Goal: Task Accomplishment & Management: Use online tool/utility

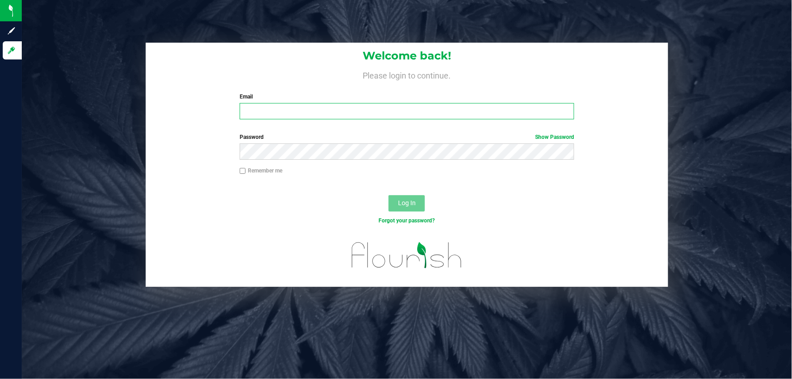
drag, startPoint x: 0, startPoint y: 0, endPoint x: 284, endPoint y: 111, distance: 305.0
click at [284, 111] on input "Email" at bounding box center [407, 111] width 335 height 16
type input "[EMAIL_ADDRESS][DOMAIN_NAME]"
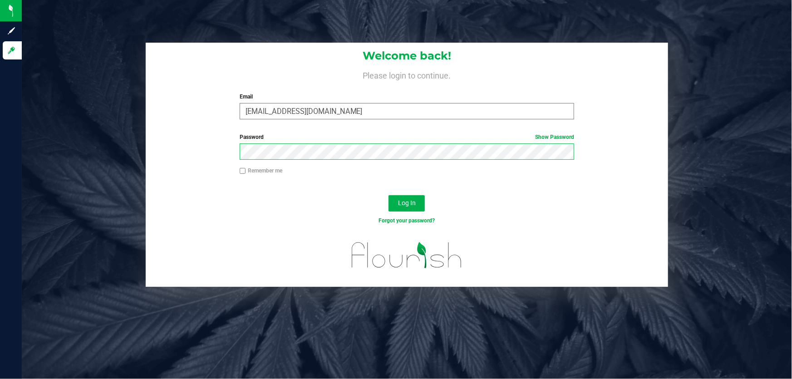
click at [388, 195] on button "Log In" at bounding box center [406, 203] width 36 height 16
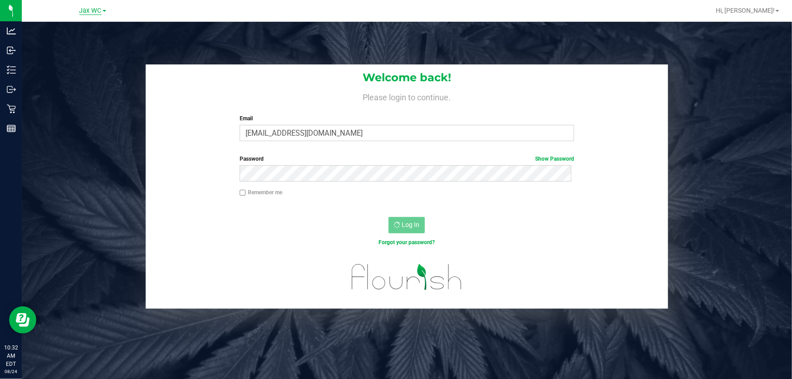
click at [93, 10] on span "Jax WC" at bounding box center [90, 11] width 22 height 8
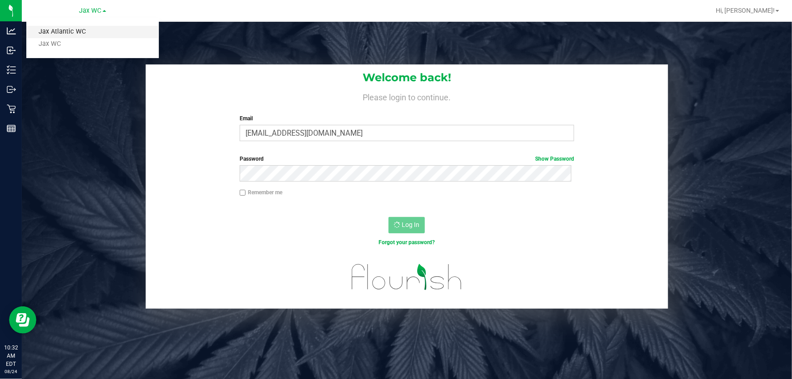
click at [98, 29] on link "Jax Atlantic WC" at bounding box center [92, 32] width 132 height 12
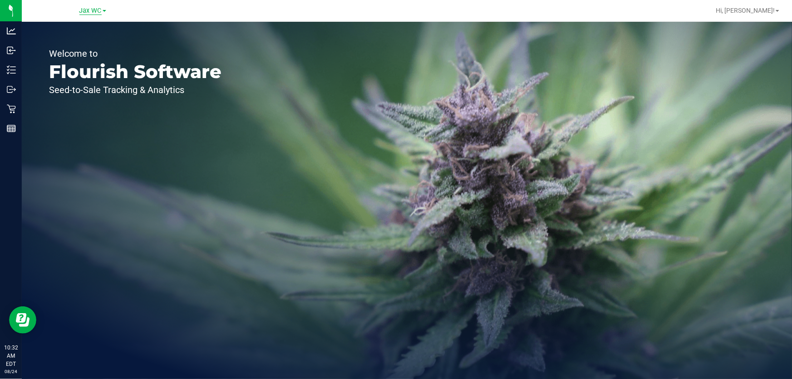
click at [95, 11] on span "Jax WC" at bounding box center [90, 11] width 22 height 8
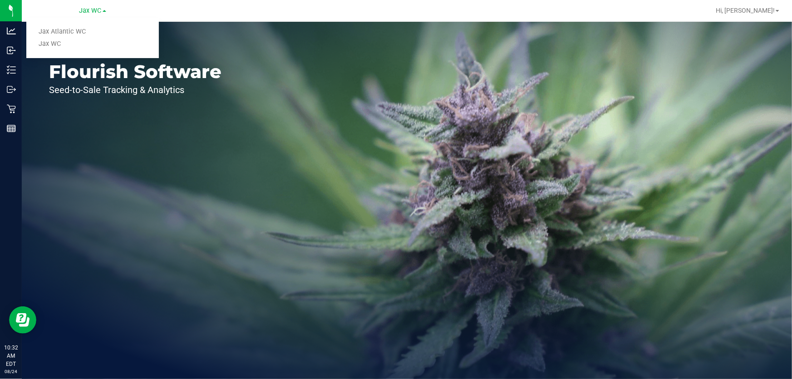
click at [91, 35] on link "Jax Atlantic WC" at bounding box center [92, 32] width 132 height 12
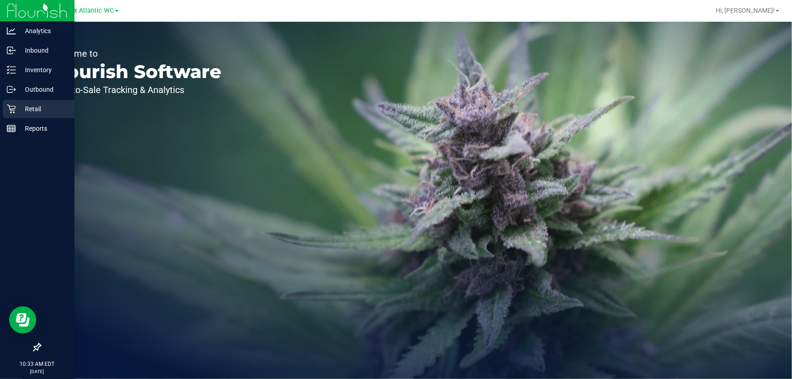
click at [20, 105] on p "Retail" at bounding box center [43, 108] width 54 height 11
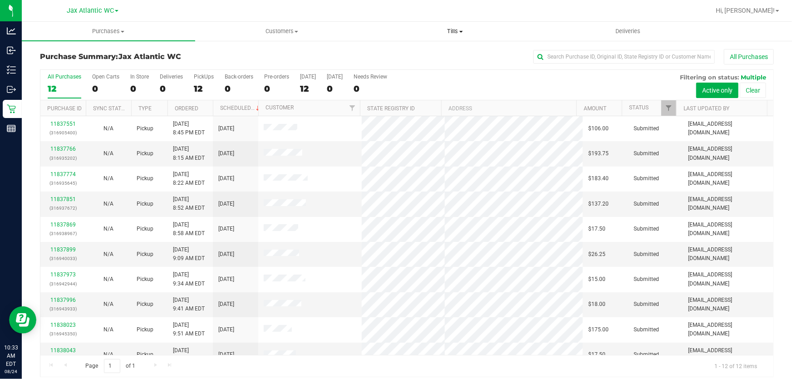
click at [450, 29] on span "Tills" at bounding box center [455, 31] width 172 height 8
click at [422, 49] on li "Manage tills" at bounding box center [454, 54] width 173 height 11
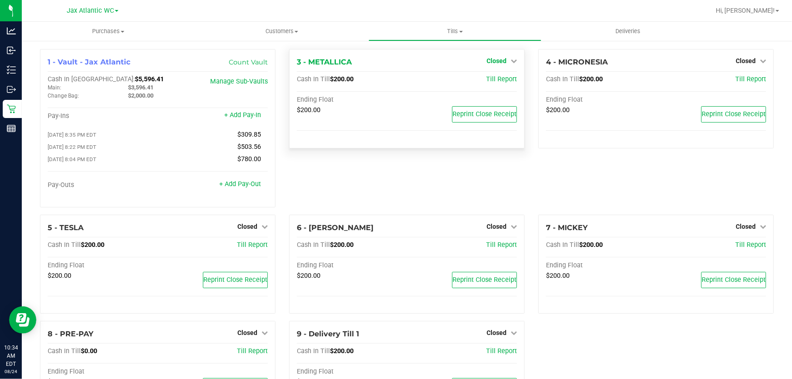
click at [493, 60] on span "Closed" at bounding box center [496, 60] width 20 height 7
click at [494, 79] on link "Open Till" at bounding box center [496, 79] width 24 height 7
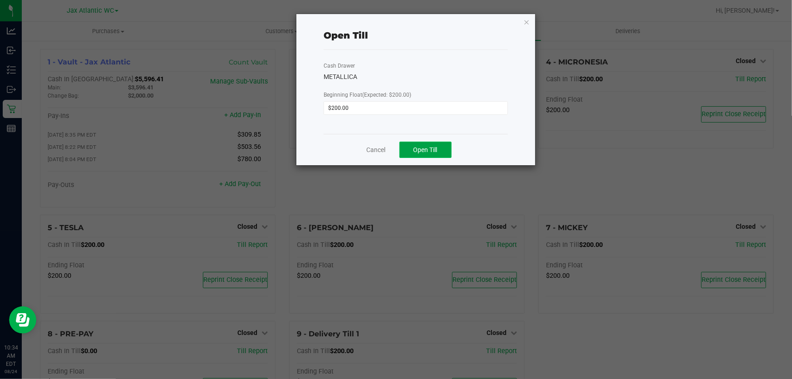
click at [423, 153] on span "Open Till" at bounding box center [425, 149] width 24 height 7
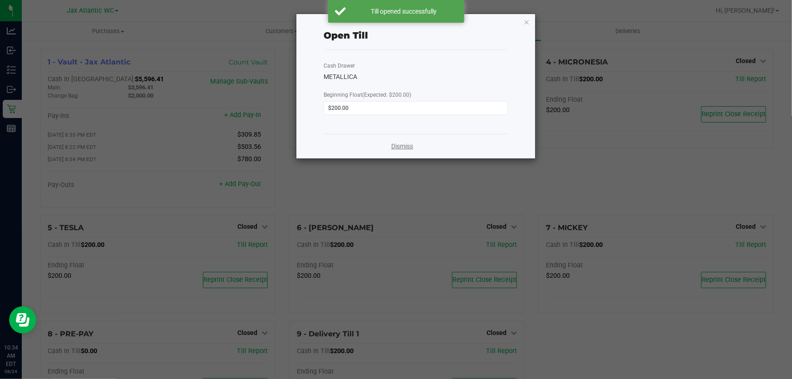
click at [396, 145] on link "Dismiss" at bounding box center [402, 147] width 22 height 10
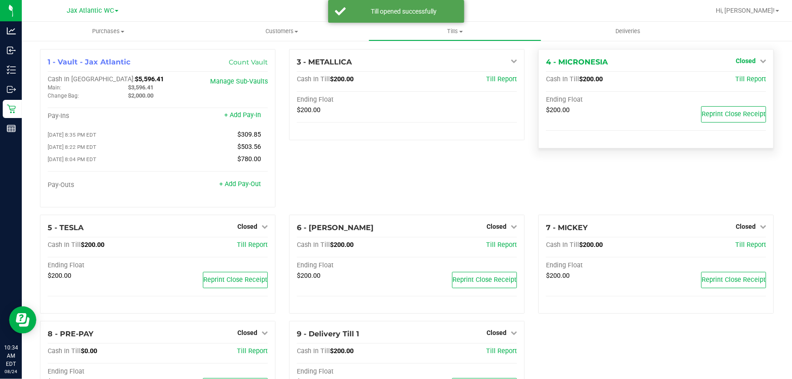
click at [737, 61] on span "Closed" at bounding box center [745, 60] width 20 height 7
click at [738, 78] on link "Open Till" at bounding box center [745, 79] width 24 height 7
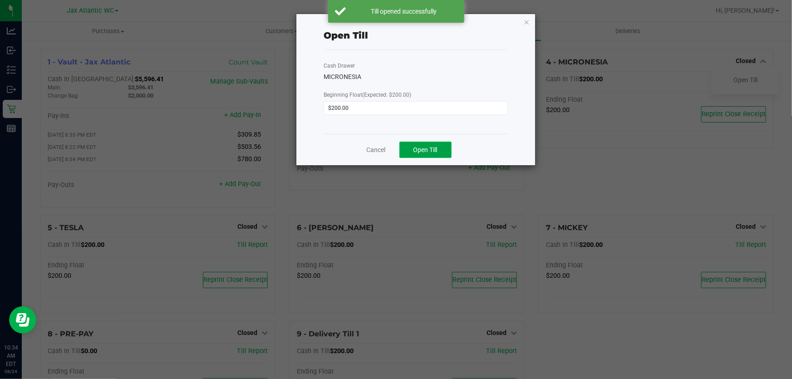
click at [431, 149] on span "Open Till" at bounding box center [425, 149] width 24 height 7
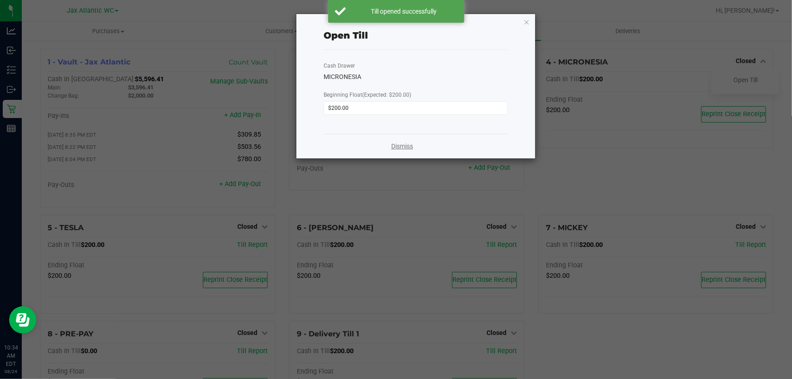
click at [398, 148] on link "Dismiss" at bounding box center [402, 147] width 22 height 10
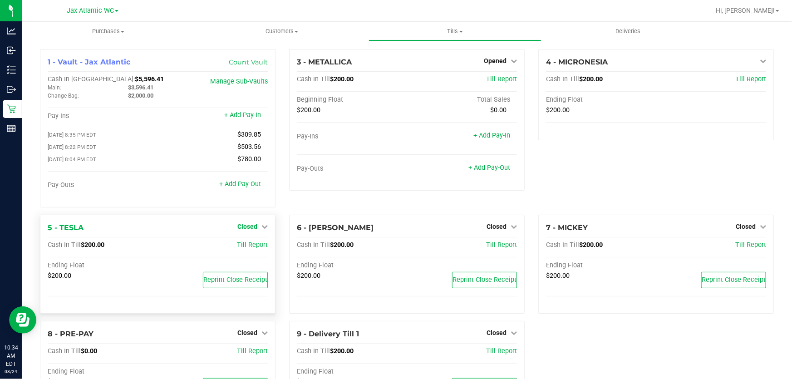
click at [250, 229] on span "Closed" at bounding box center [247, 226] width 20 height 7
click at [259, 247] on div "Open Till" at bounding box center [246, 245] width 67 height 11
click at [251, 251] on div "Open Till" at bounding box center [246, 245] width 67 height 11
click at [250, 249] on link "Open Till" at bounding box center [247, 244] width 24 height 7
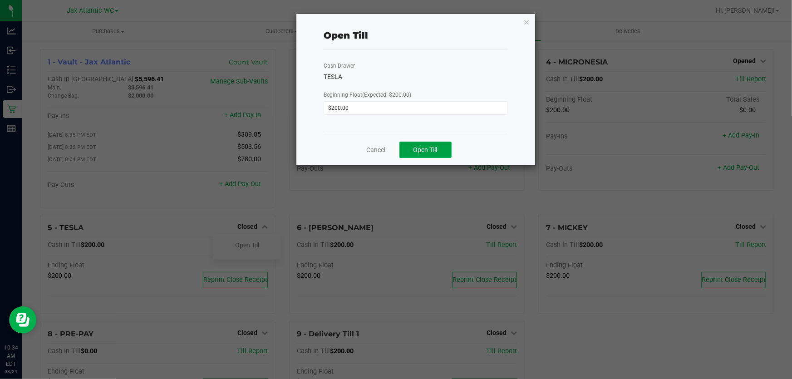
click at [436, 157] on button "Open Till" at bounding box center [425, 150] width 52 height 16
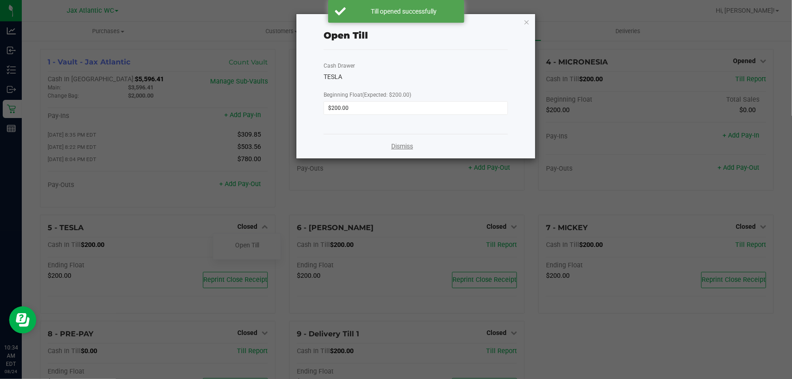
click at [399, 145] on link "Dismiss" at bounding box center [402, 147] width 22 height 10
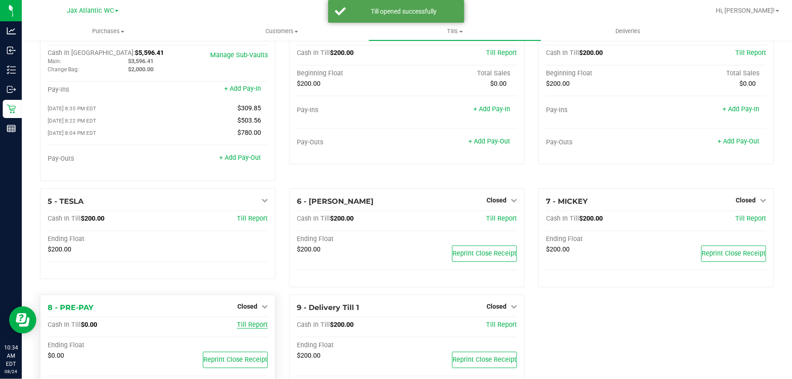
scroll to position [41, 0]
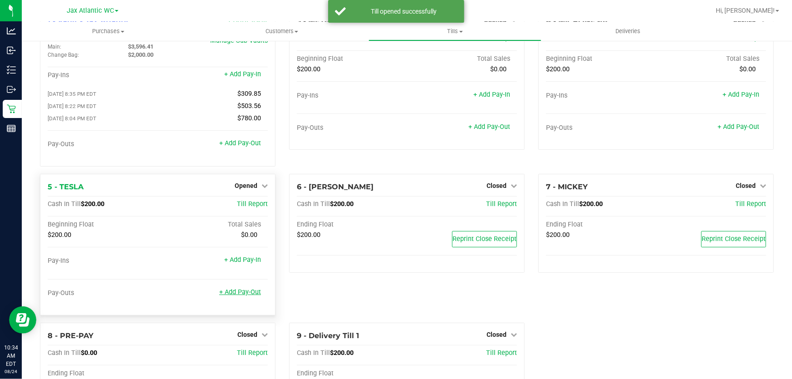
click at [252, 295] on link "+ Add Pay-Out" at bounding box center [240, 292] width 42 height 8
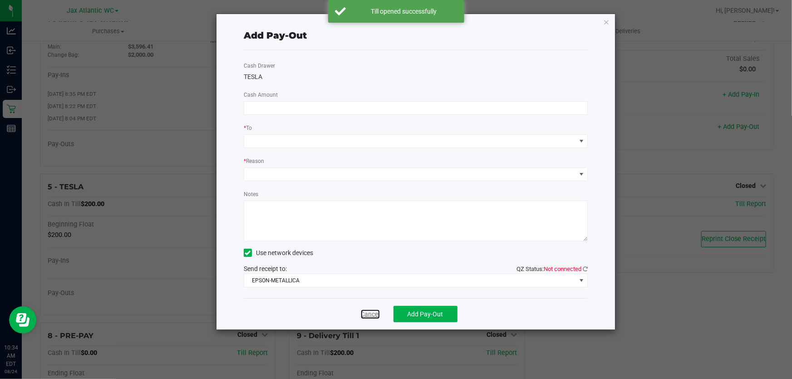
click at [379, 313] on link "Cancel" at bounding box center [370, 314] width 19 height 10
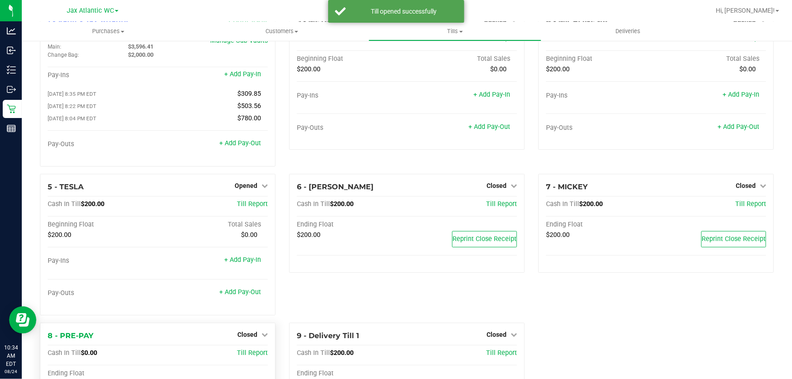
scroll to position [101, 0]
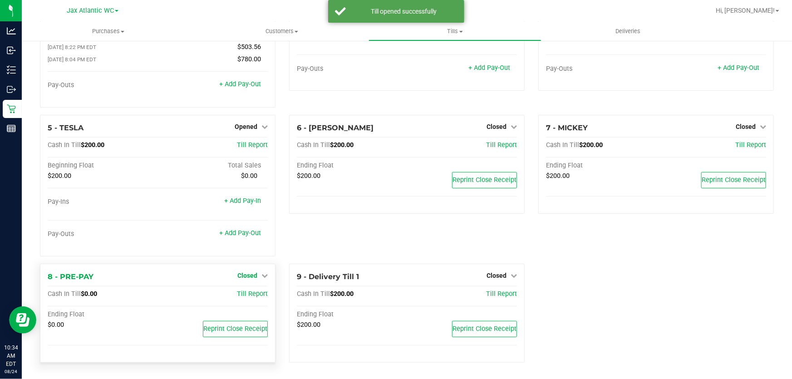
click at [248, 275] on span "Closed" at bounding box center [247, 275] width 20 height 7
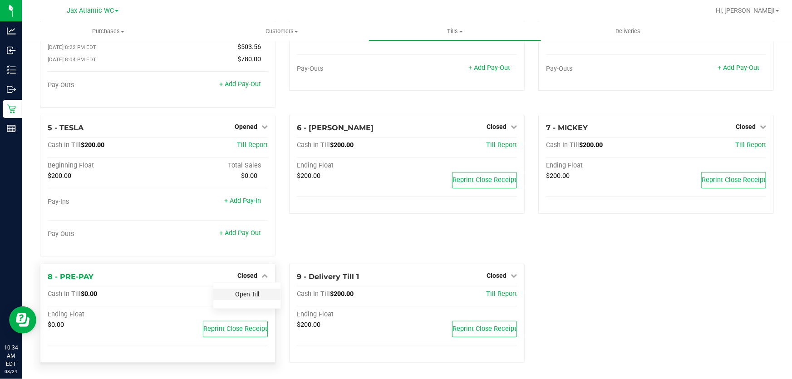
click at [248, 294] on link "Open Till" at bounding box center [247, 293] width 24 height 7
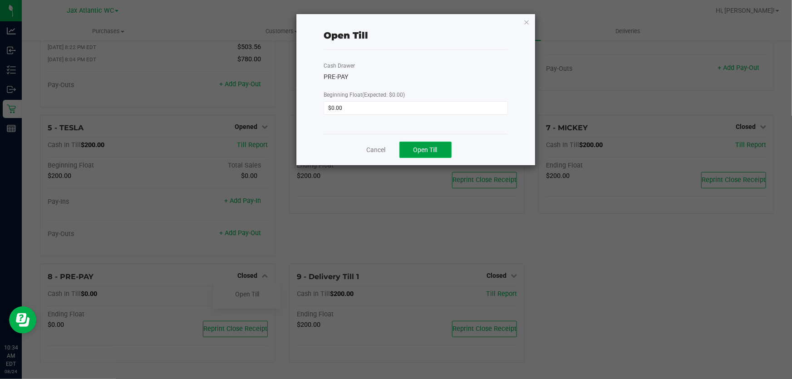
click at [427, 143] on button "Open Till" at bounding box center [425, 150] width 52 height 16
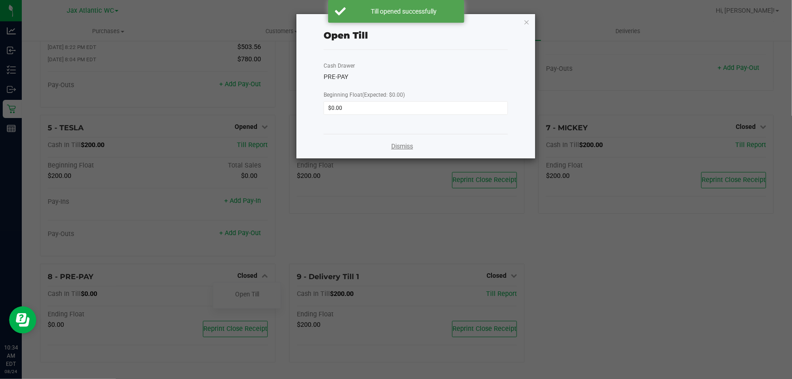
click at [398, 145] on link "Dismiss" at bounding box center [402, 147] width 22 height 10
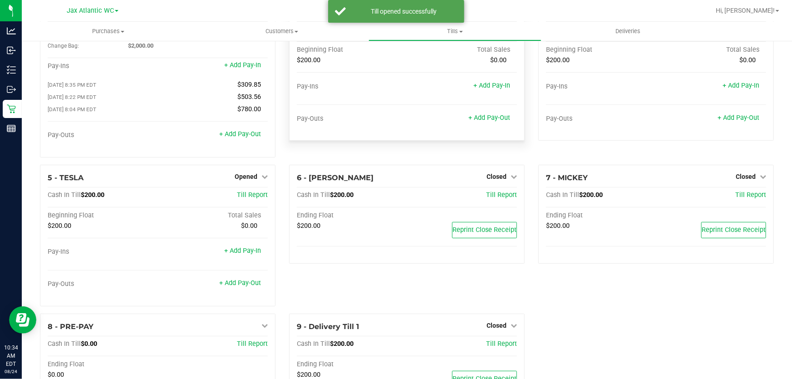
scroll to position [0, 0]
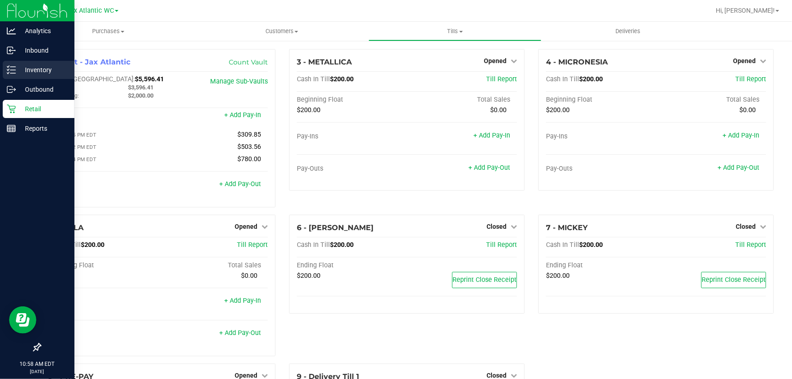
click at [18, 70] on p "Inventory" at bounding box center [43, 69] width 54 height 11
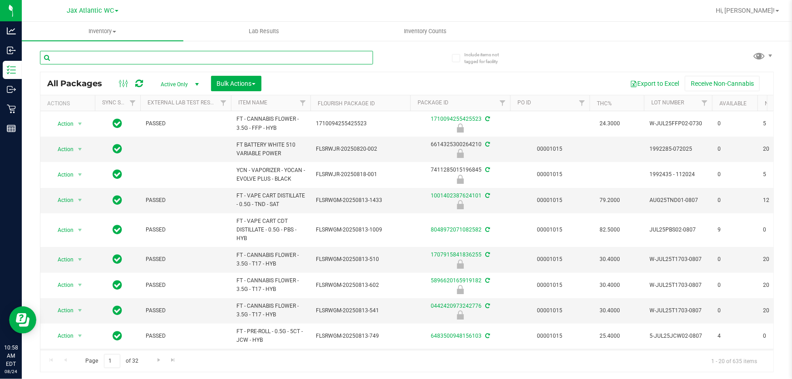
click at [100, 58] on input "text" at bounding box center [206, 58] width 333 height 14
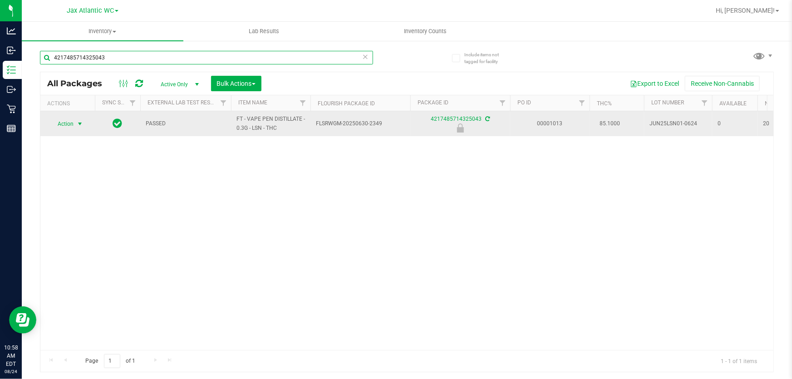
type input "4217485714325043"
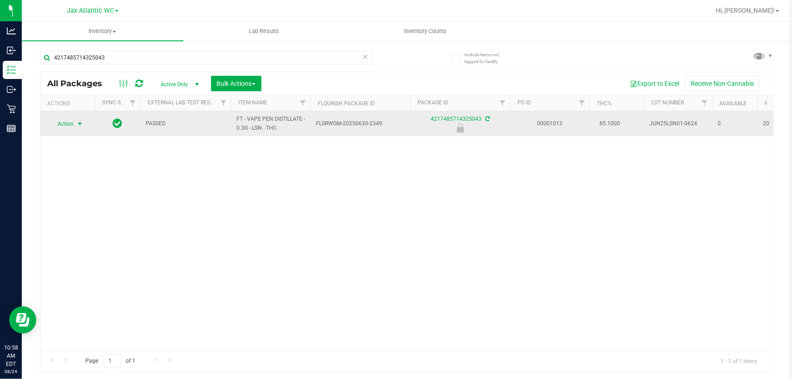
click at [69, 124] on span "Action" at bounding box center [61, 123] width 24 height 13
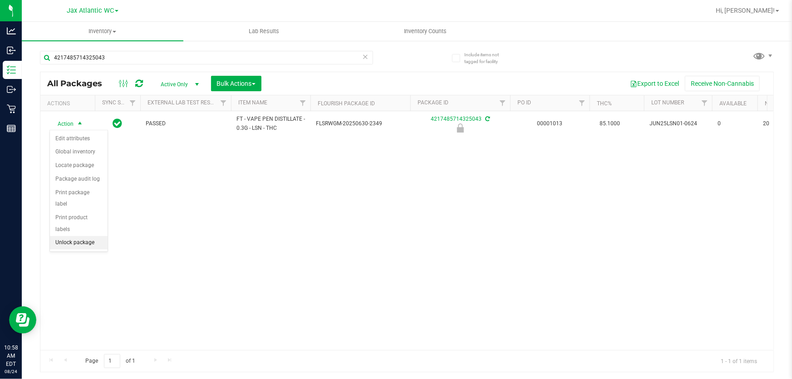
click at [78, 236] on li "Unlock package" at bounding box center [79, 243] width 58 height 14
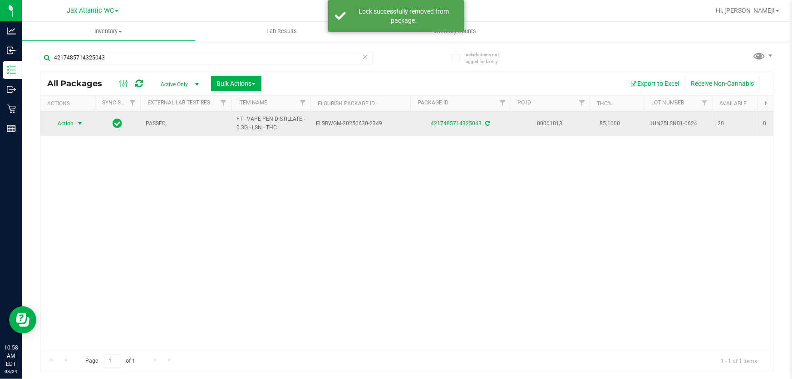
click at [64, 126] on span "Action" at bounding box center [61, 123] width 24 height 13
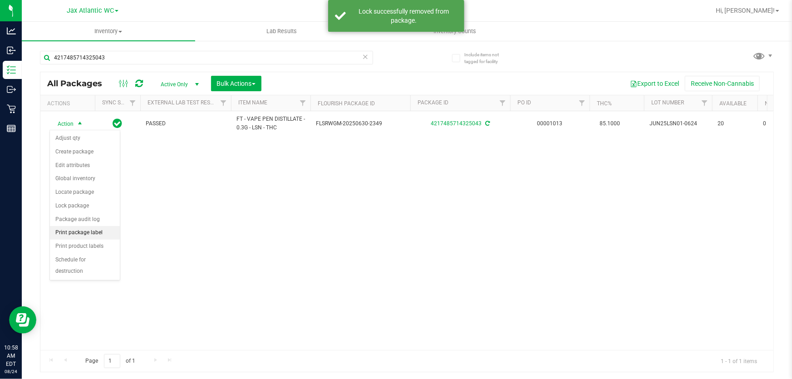
click at [70, 235] on li "Print package label" at bounding box center [85, 233] width 70 height 14
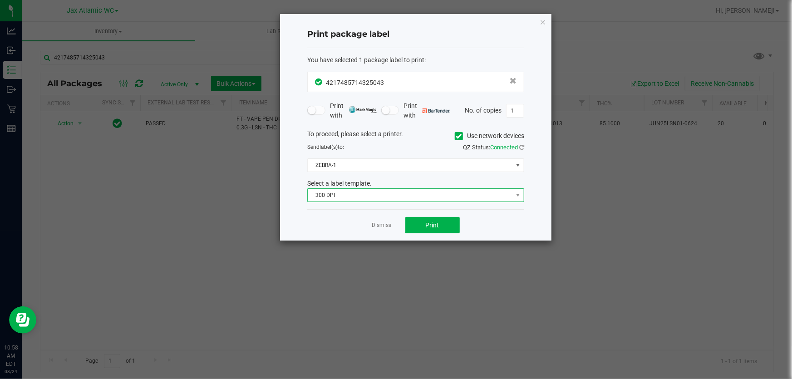
click at [388, 196] on span "300 DPI" at bounding box center [410, 195] width 205 height 13
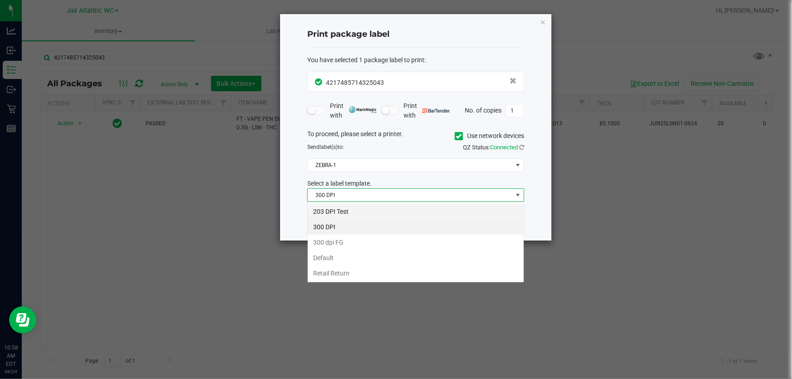
scroll to position [14, 217]
click at [352, 211] on li "203 DPI Test" at bounding box center [416, 211] width 216 height 15
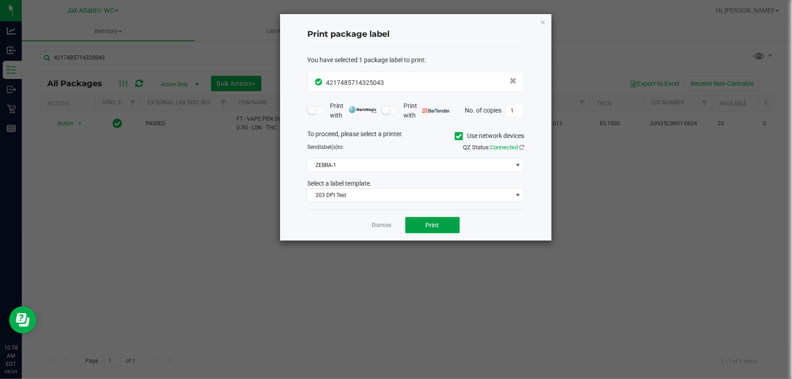
click at [412, 225] on button "Print" at bounding box center [432, 225] width 54 height 16
click at [543, 18] on icon "button" at bounding box center [542, 21] width 6 height 11
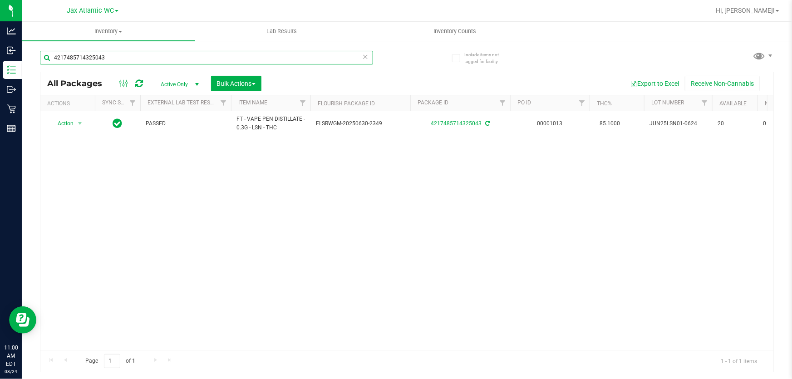
click at [111, 58] on input "4217485714325043" at bounding box center [206, 58] width 333 height 14
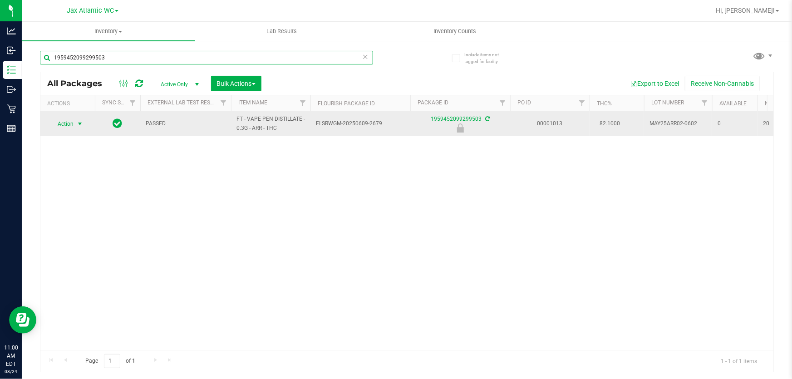
type input "1959452099299503"
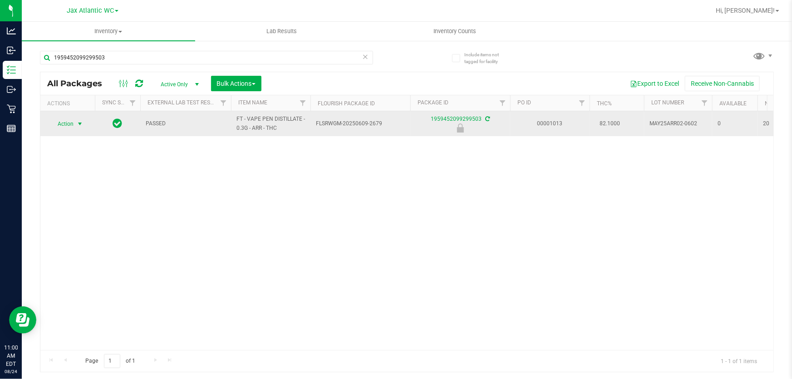
click at [59, 122] on span "Action" at bounding box center [61, 123] width 24 height 13
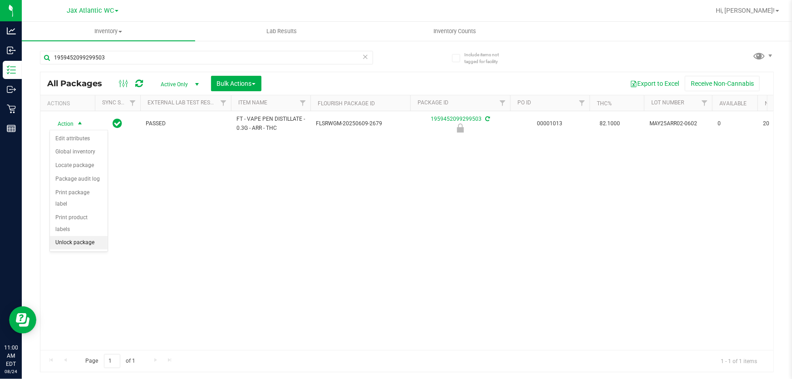
click at [59, 236] on li "Unlock package" at bounding box center [79, 243] width 58 height 14
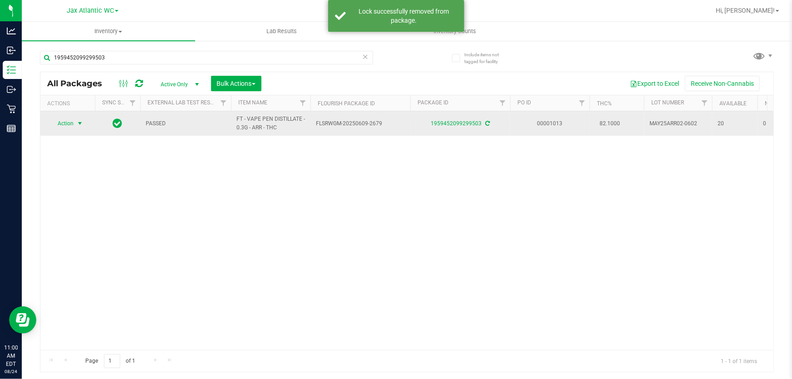
click at [59, 121] on span "Action" at bounding box center [61, 123] width 24 height 13
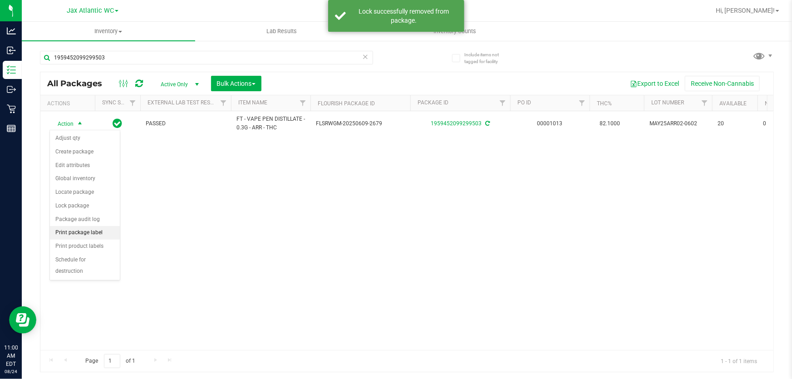
click at [80, 233] on li "Print package label" at bounding box center [85, 233] width 70 height 14
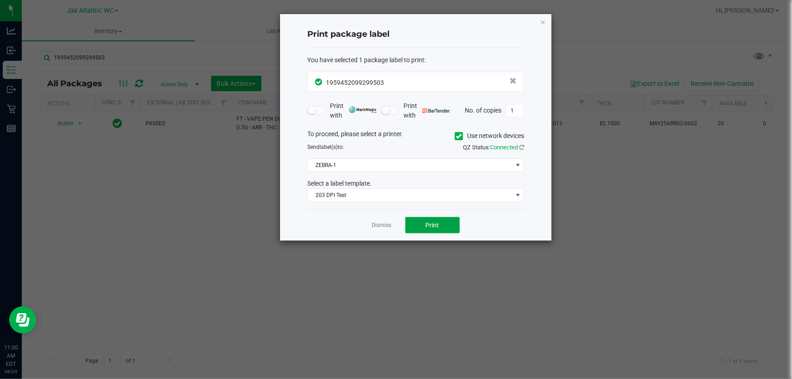
click at [424, 230] on button "Print" at bounding box center [432, 225] width 54 height 16
drag, startPoint x: 543, startPoint y: 21, endPoint x: 449, endPoint y: 35, distance: 94.4
click at [543, 21] on icon "button" at bounding box center [542, 21] width 6 height 11
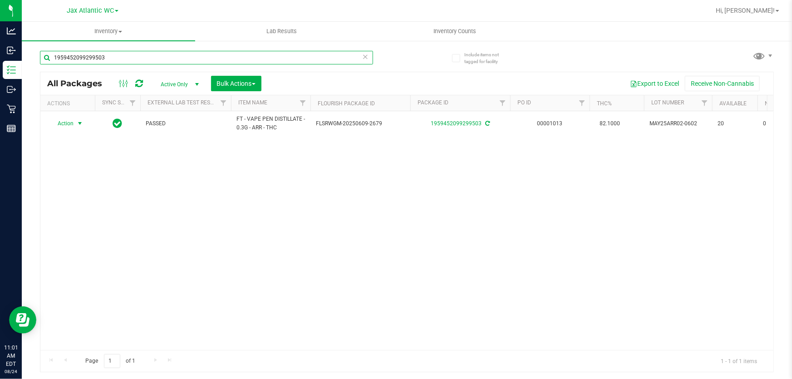
click at [188, 53] on input "1959452099299503" at bounding box center [206, 58] width 333 height 14
click at [188, 52] on input "1959452099299503" at bounding box center [206, 58] width 333 height 14
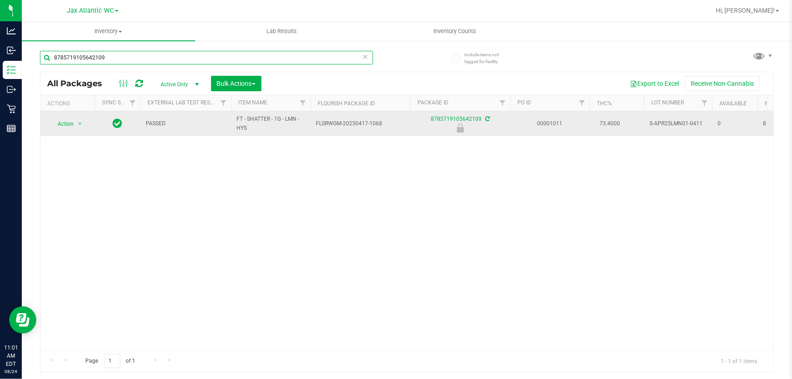
type input "8785719105642109"
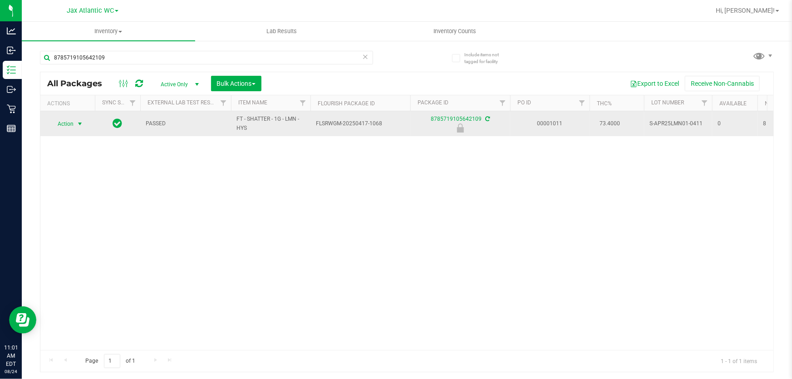
click at [68, 124] on span "Action" at bounding box center [61, 123] width 24 height 13
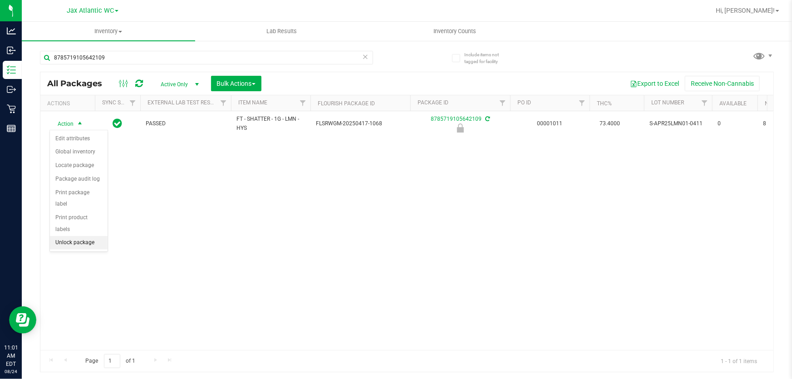
click at [75, 239] on div "Action Edit attributes Global inventory Locate package Package audit log Print …" at bounding box center [78, 191] width 59 height 122
click at [75, 236] on li "Unlock package" at bounding box center [79, 243] width 58 height 14
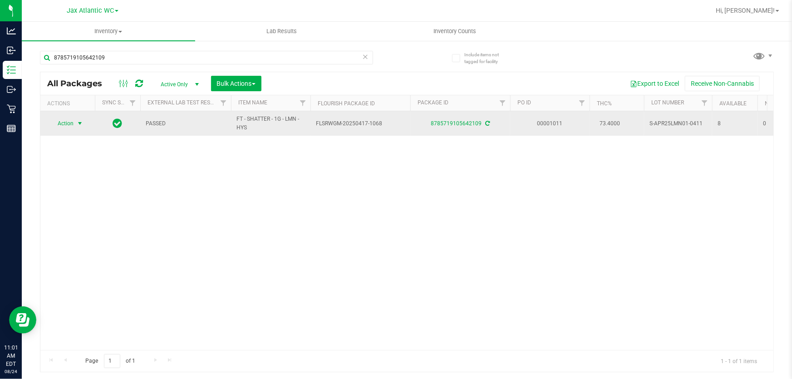
click at [73, 120] on span "Action" at bounding box center [61, 123] width 24 height 13
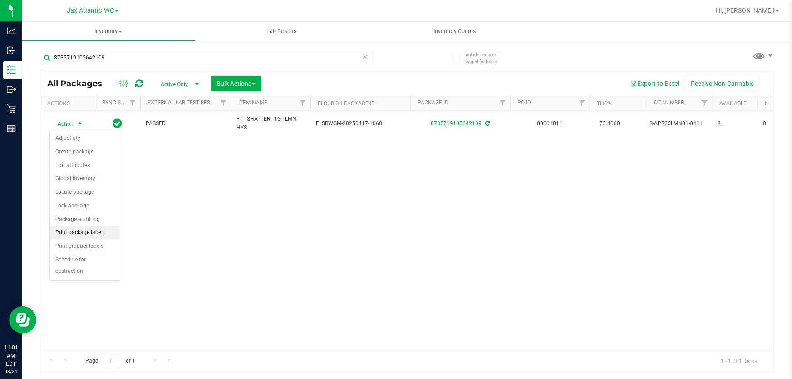
click at [69, 227] on li "Print package label" at bounding box center [85, 233] width 70 height 14
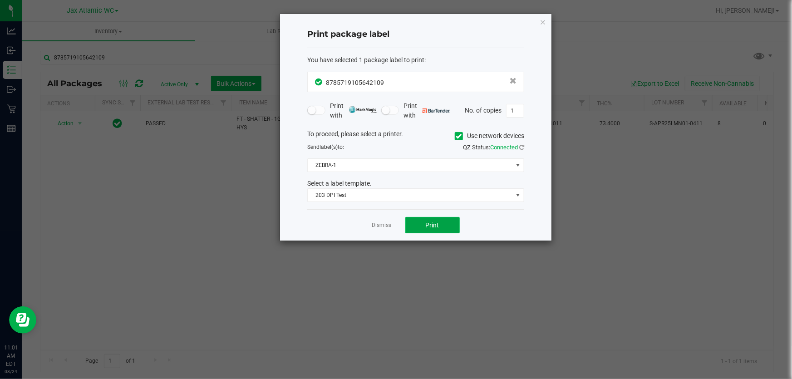
click at [453, 221] on button "Print" at bounding box center [432, 225] width 54 height 16
click at [540, 19] on icon "button" at bounding box center [542, 21] width 6 height 11
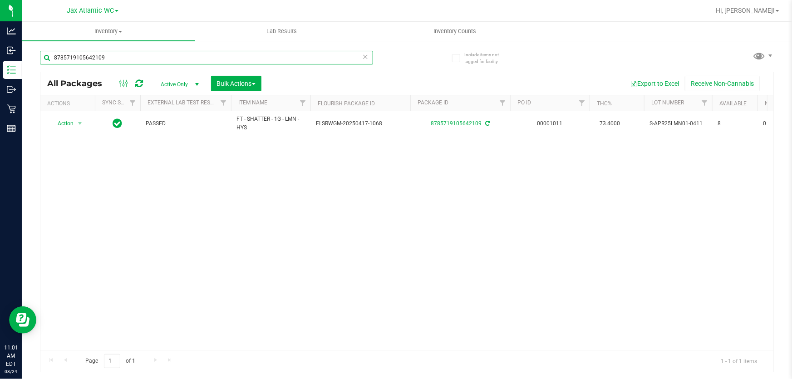
click at [231, 59] on input "8785719105642109" at bounding box center [206, 58] width 333 height 14
type input "jcw"
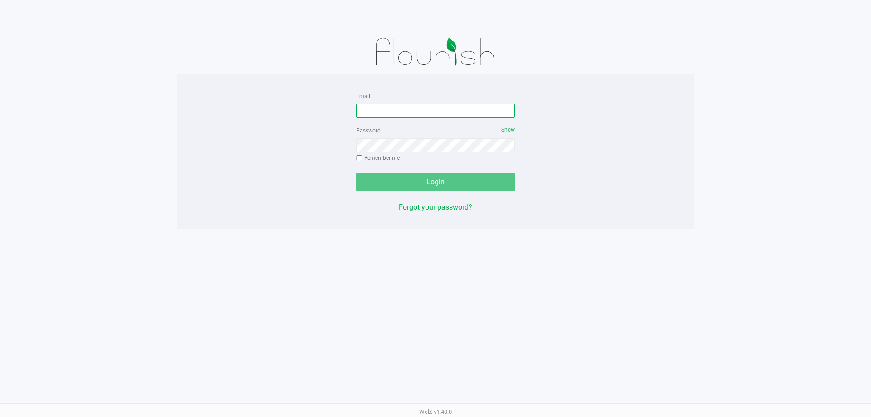
click at [411, 108] on input "Email" at bounding box center [435, 111] width 159 height 14
